Goal: Find specific page/section: Find specific page/section

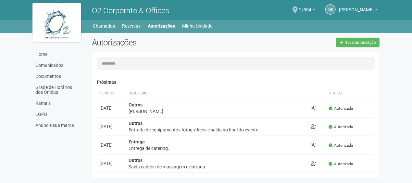
click at [156, 19] on div "O2 Corporate & Offices" at bounding box center [161, 10] width 149 height 20
click at [203, 19] on div "O2 Corporate & Offices" at bounding box center [161, 10] width 149 height 20
click at [203, 26] on link "Minha Unidade" at bounding box center [198, 25] width 30 height 9
click at [119, 29] on li "Chamados" at bounding box center [107, 25] width 29 height 9
click at [160, 21] on div "Home Home Comunicados Documentos Grade de Horários dos Ônibus Ramais LGPD Anunc…" at bounding box center [207, 25] width 358 height 11
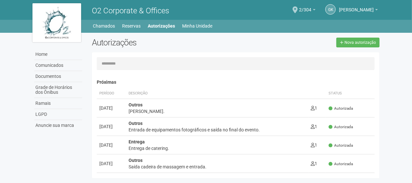
click at [179, 28] on li "Autorizações" at bounding box center [165, 25] width 34 height 9
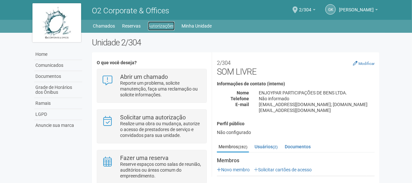
click at [162, 25] on link "Autorizações" at bounding box center [161, 25] width 27 height 9
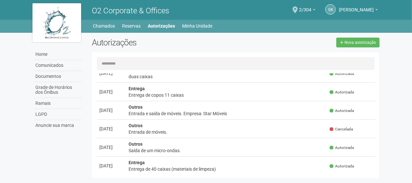
scroll to position [130, 0]
